Goal: Task Accomplishment & Management: Complete application form

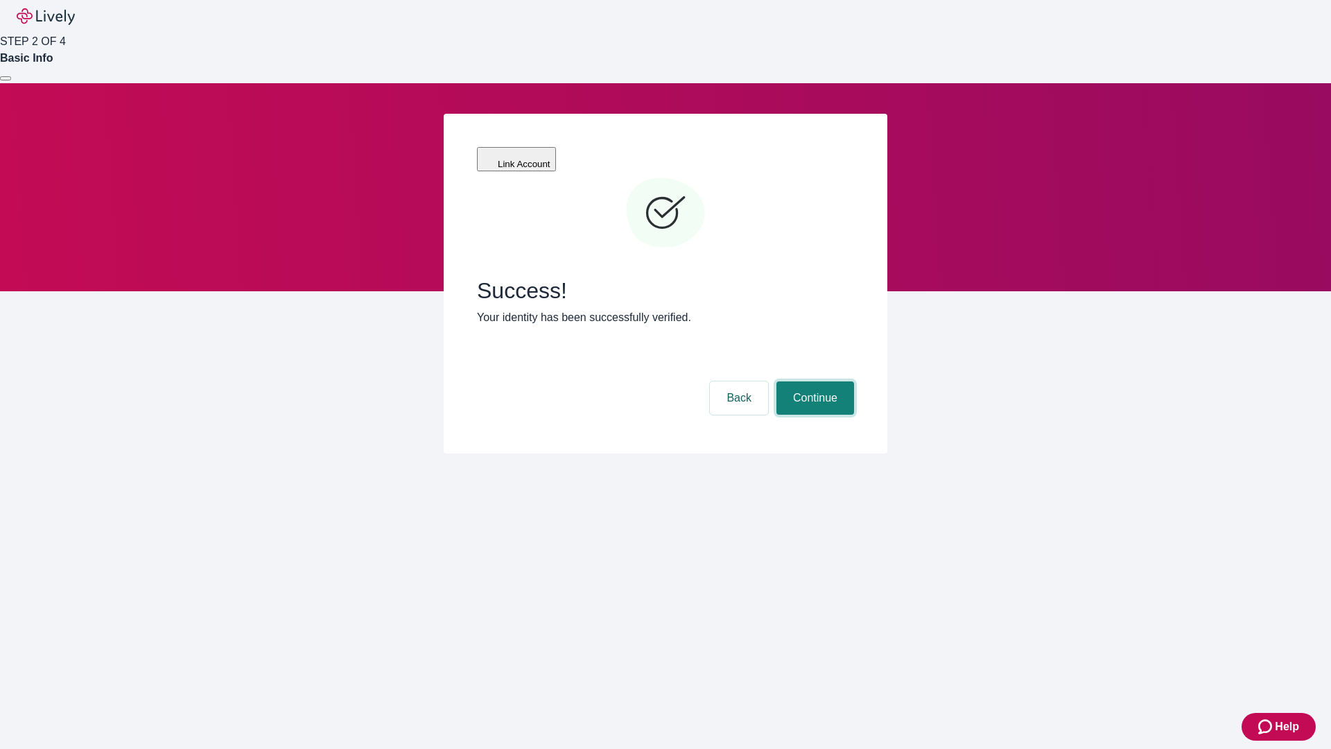
click at [813, 381] on button "Continue" at bounding box center [815, 397] width 78 height 33
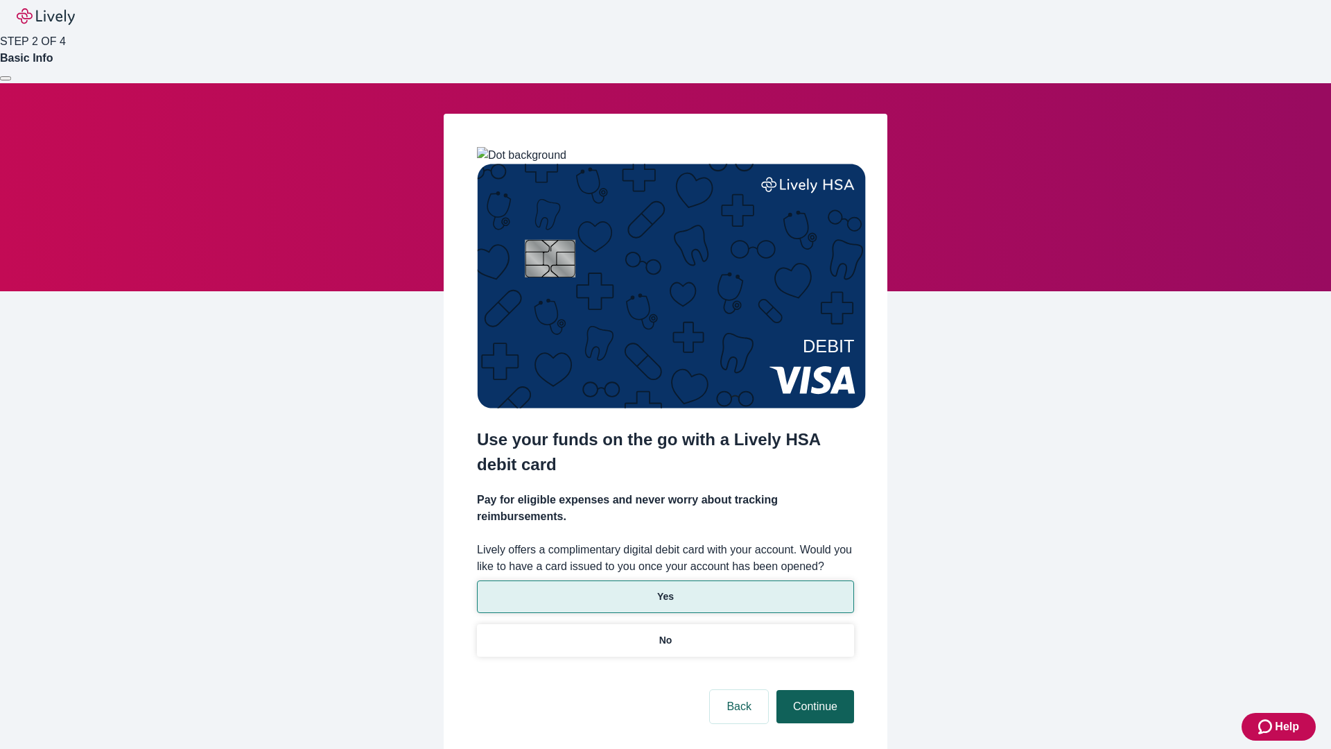
click at [665, 589] on p "Yes" at bounding box center [665, 596] width 17 height 15
click at [813, 690] on button "Continue" at bounding box center [815, 706] width 78 height 33
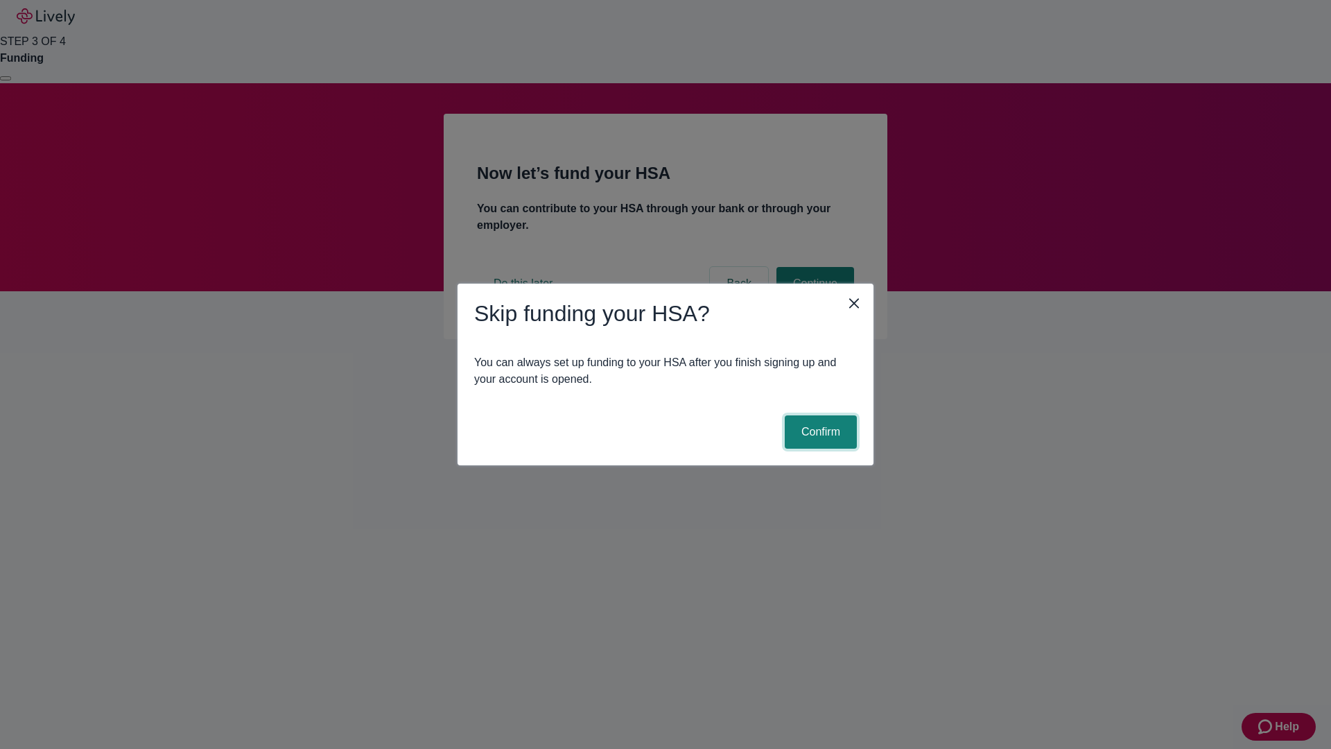
click at [819, 432] on button "Confirm" at bounding box center [821, 431] width 72 height 33
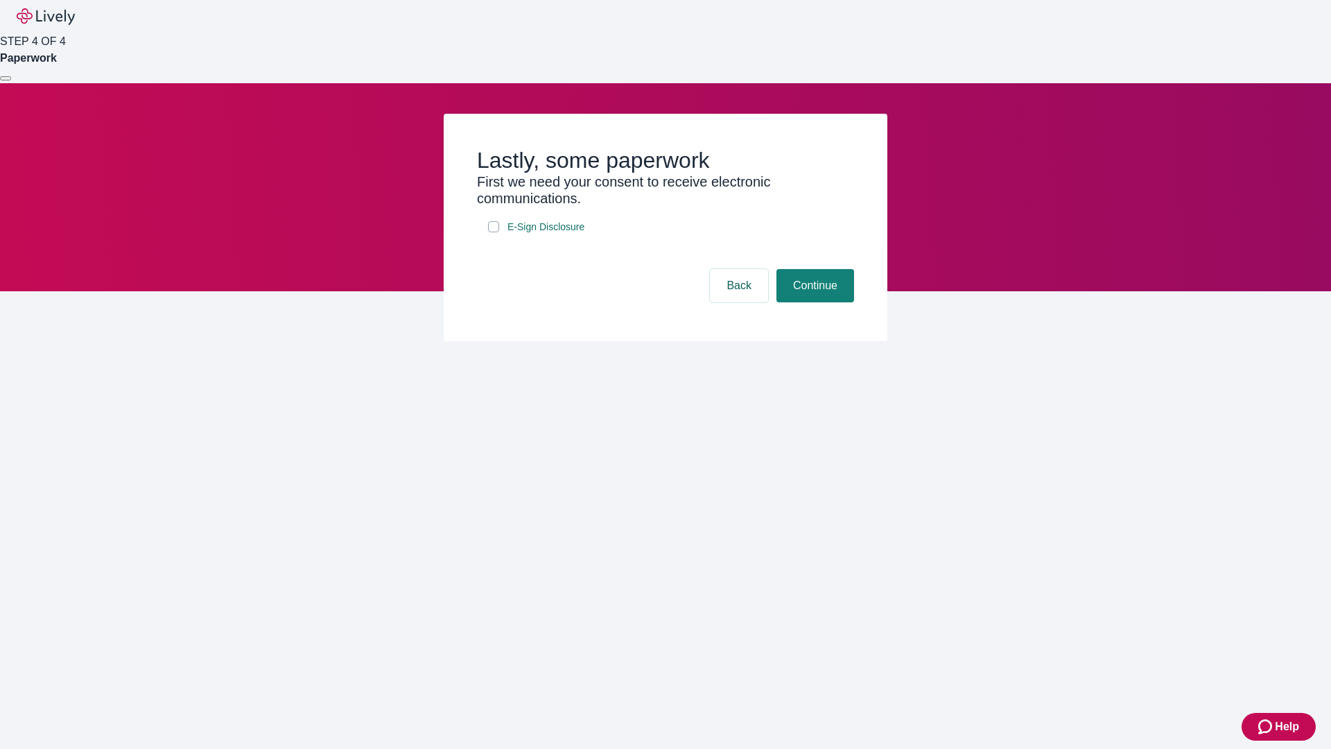
click at [493, 232] on input "E-Sign Disclosure" at bounding box center [493, 226] width 11 height 11
checkbox input "true"
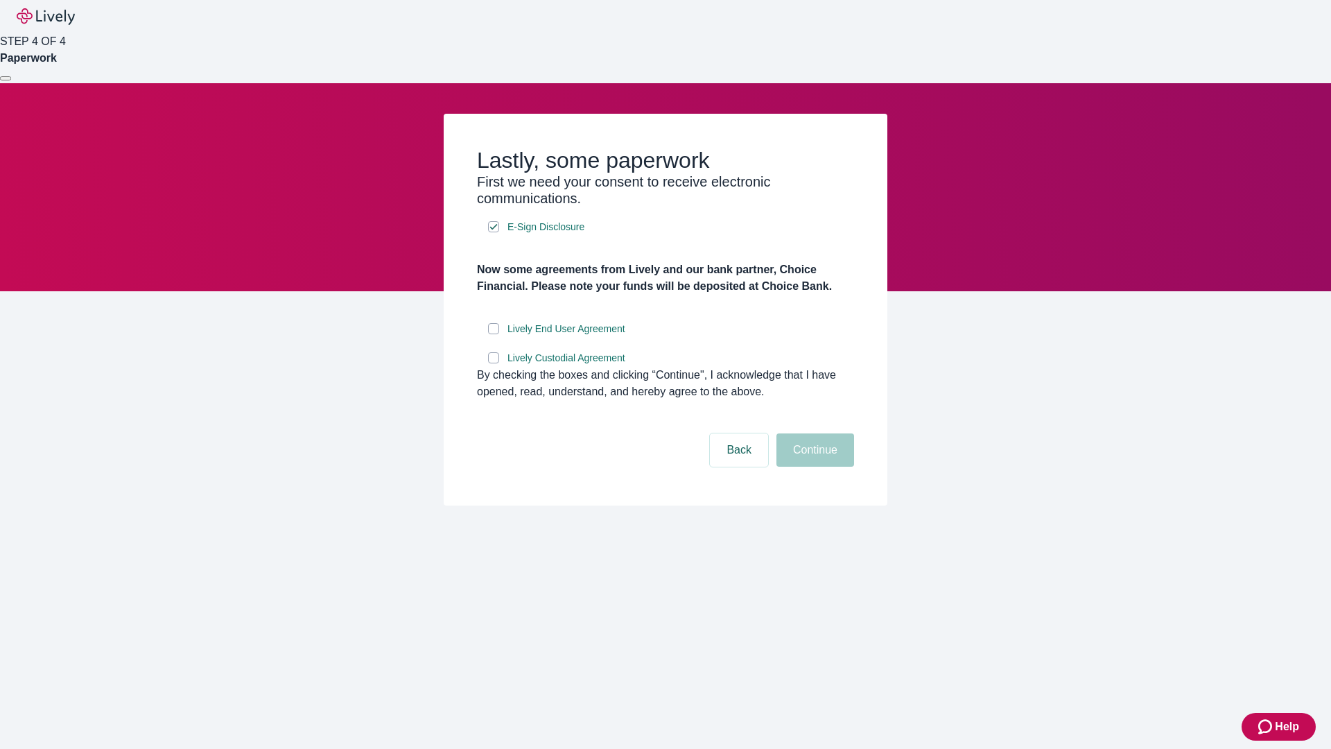
click at [493, 334] on input "Lively End User Agreement" at bounding box center [493, 328] width 11 height 11
checkbox input "true"
click at [493, 363] on input "Lively Custodial Agreement" at bounding box center [493, 357] width 11 height 11
checkbox input "true"
click at [813, 466] on button "Continue" at bounding box center [815, 449] width 78 height 33
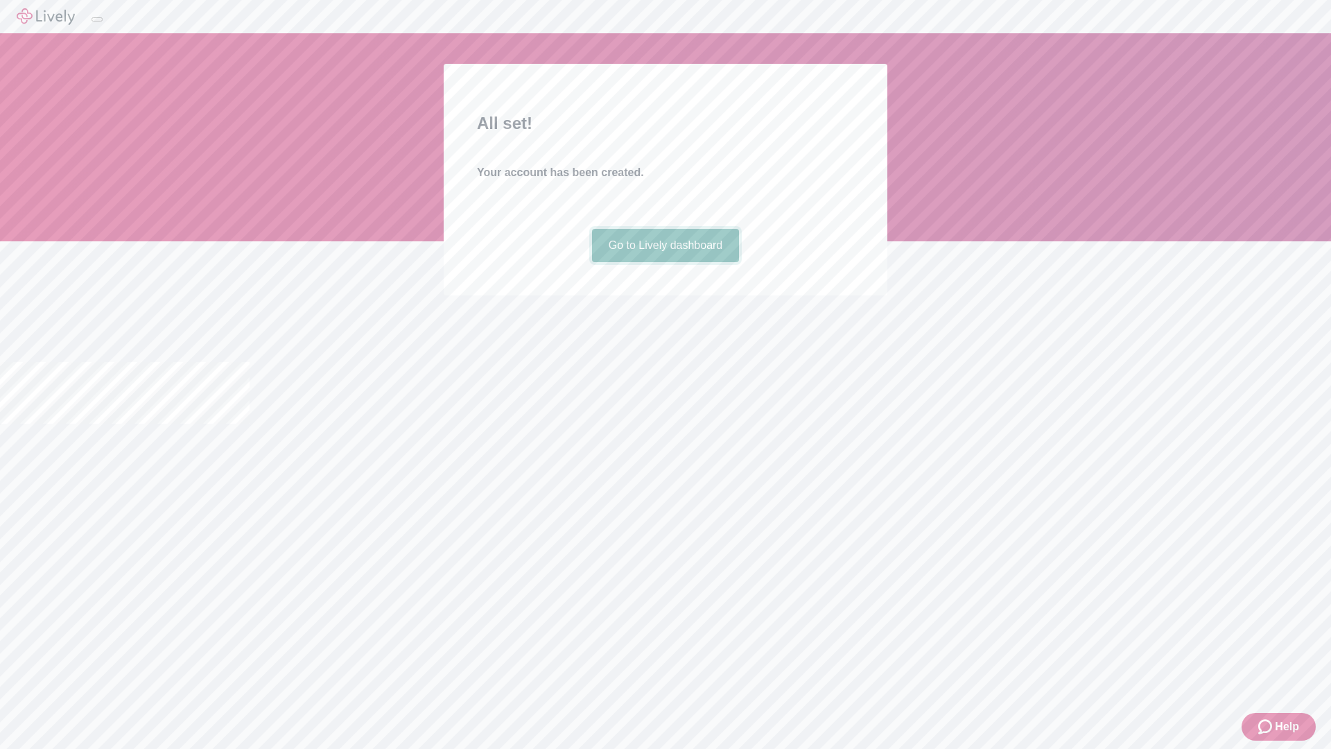
click at [665, 262] on link "Go to Lively dashboard" at bounding box center [666, 245] width 148 height 33
